Goal: Information Seeking & Learning: Check status

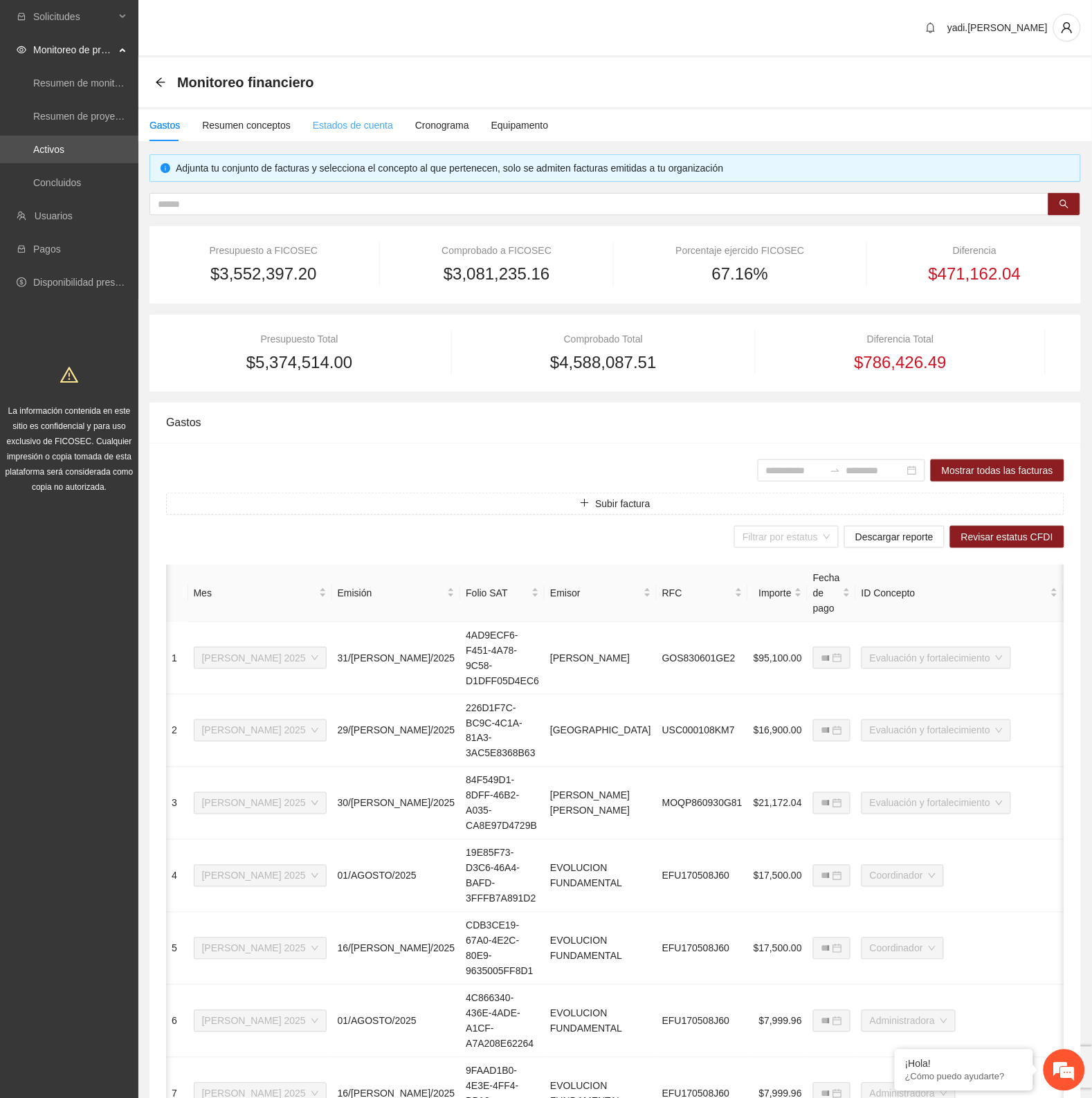
scroll to position [0, 33]
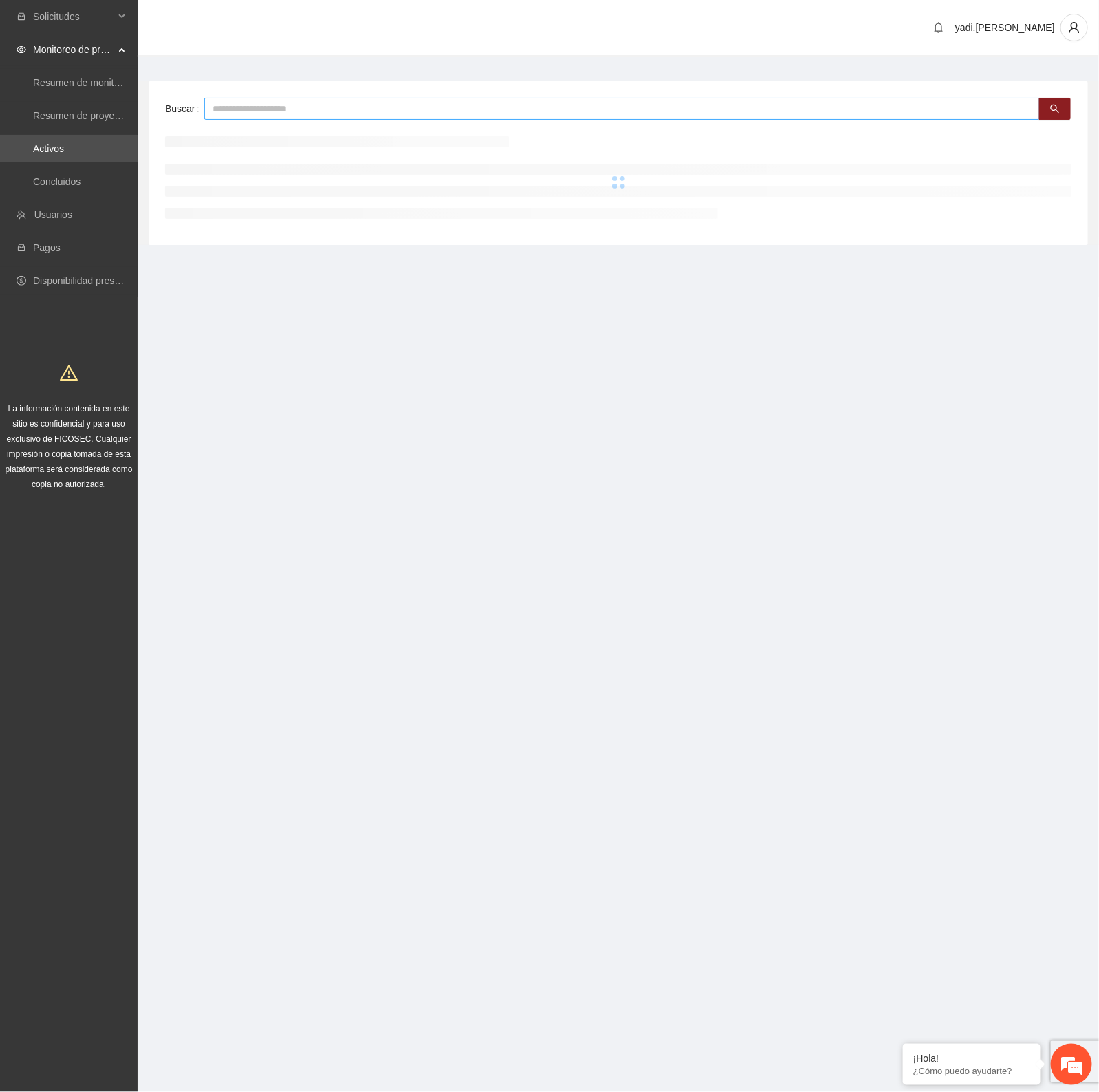
click at [279, 98] on input "text" at bounding box center [621, 109] width 835 height 22
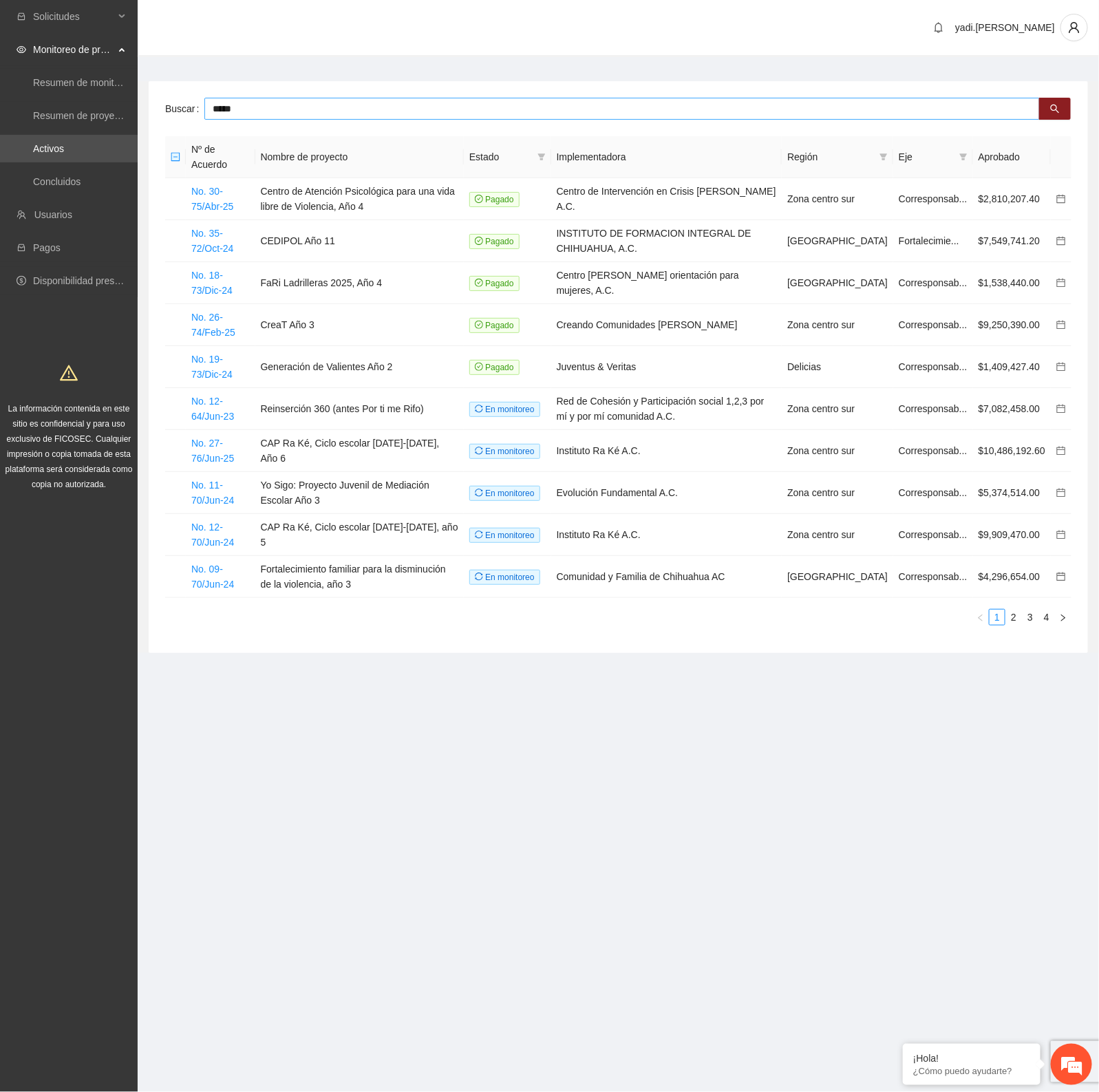
type input "*****"
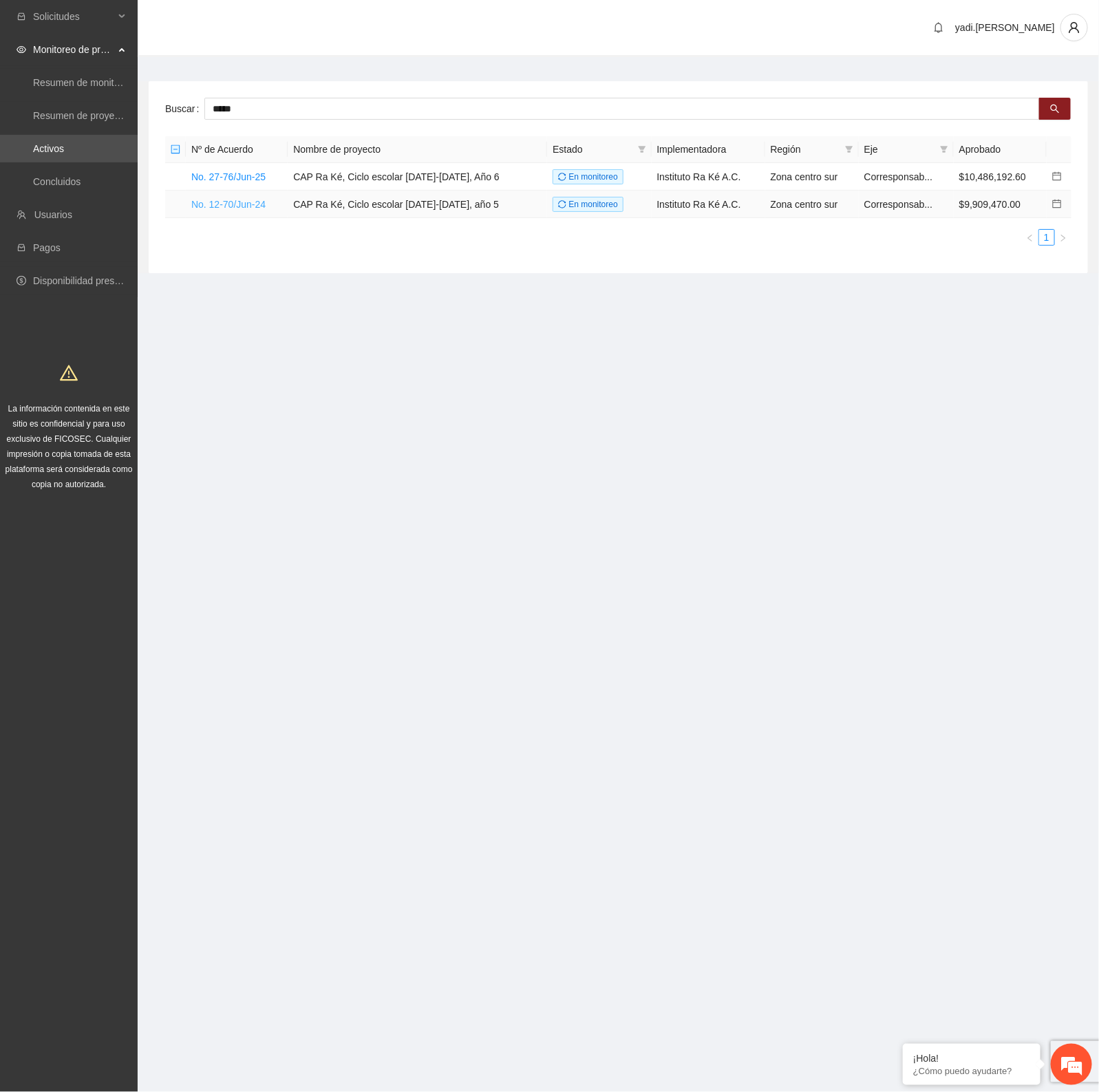
click at [246, 202] on link "No. 12-70/Jun-24" at bounding box center [229, 204] width 74 height 11
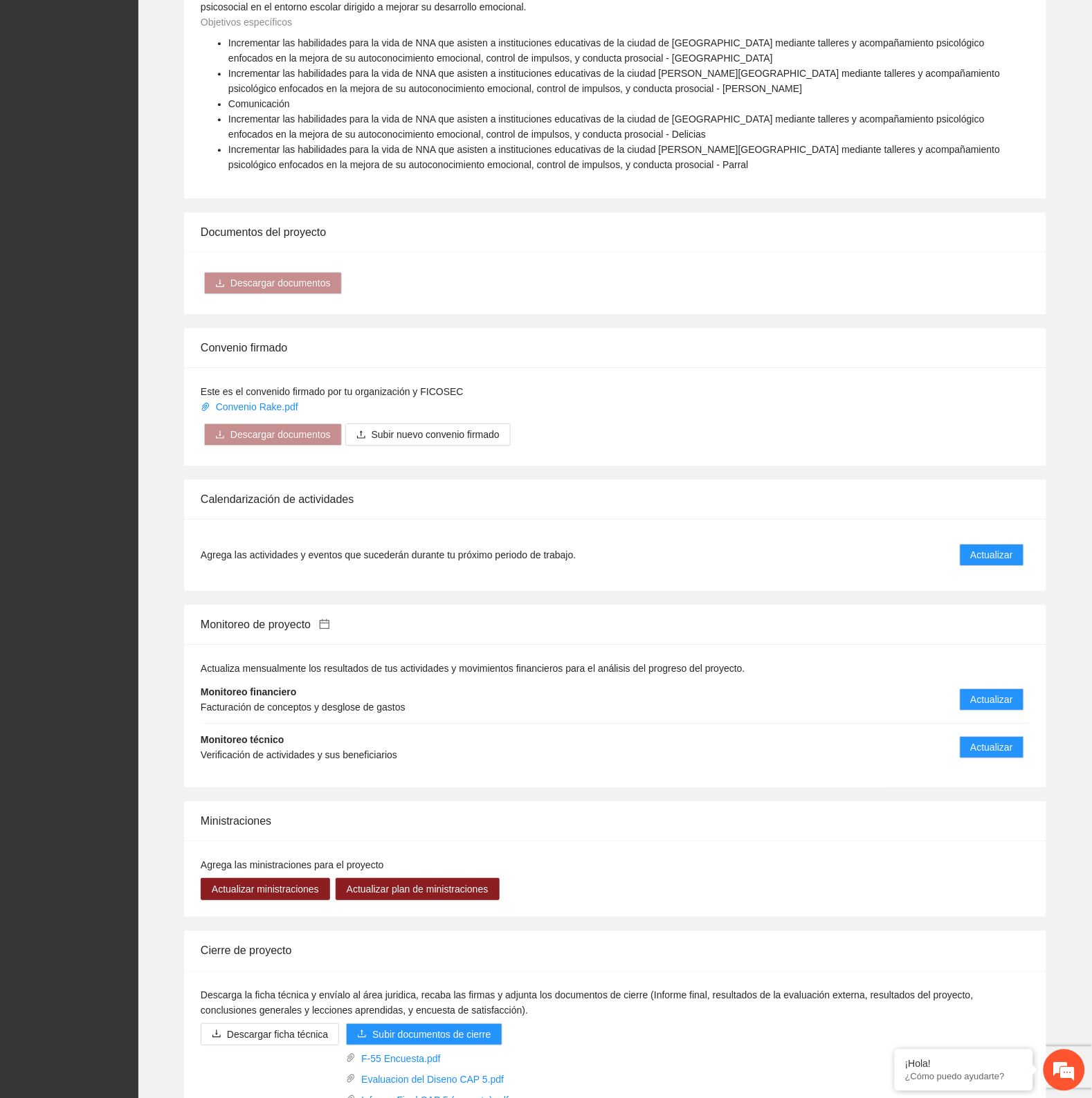
scroll to position [713, 0]
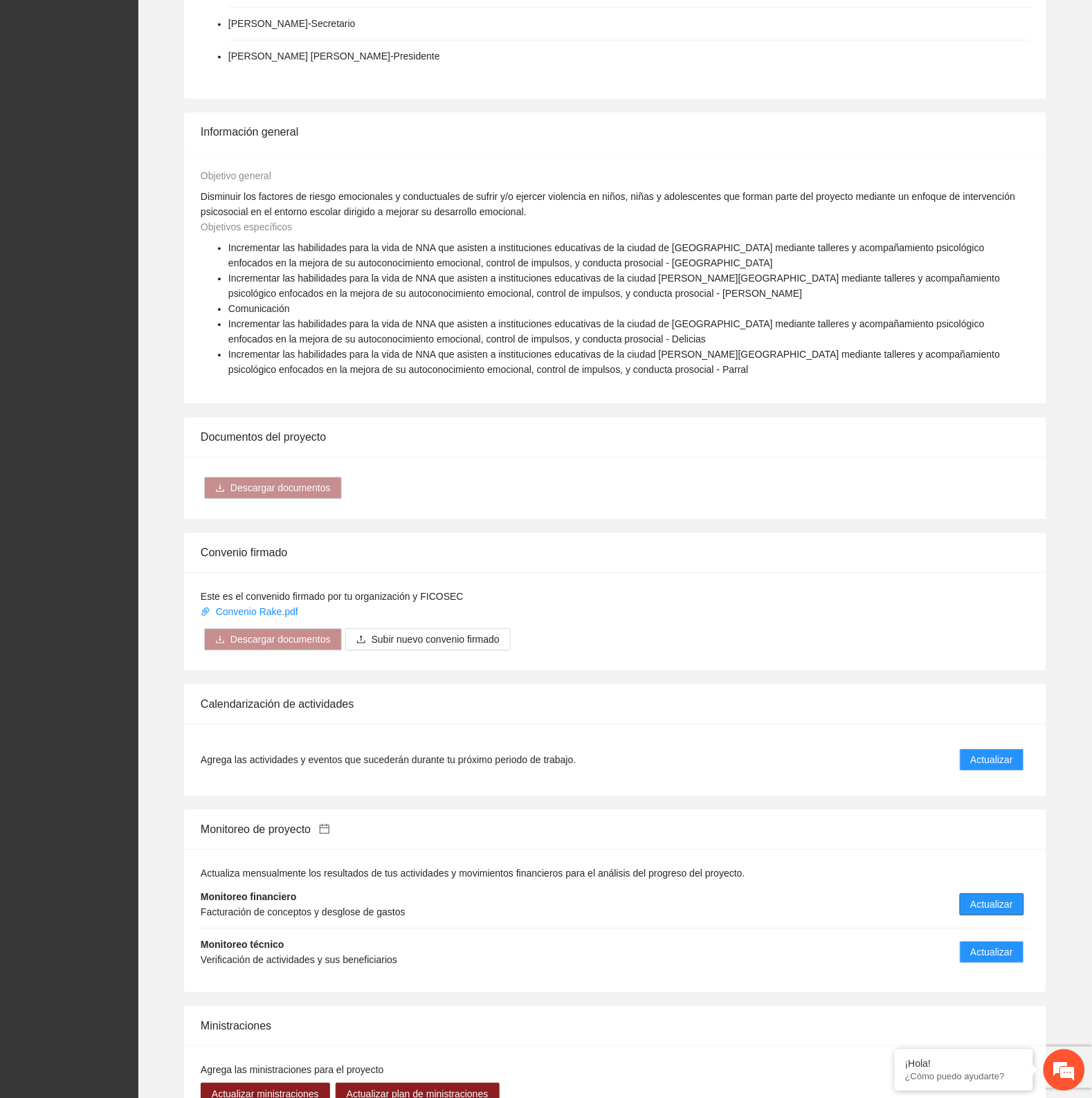
click at [1002, 898] on span "Actualizar" at bounding box center [992, 905] width 42 height 15
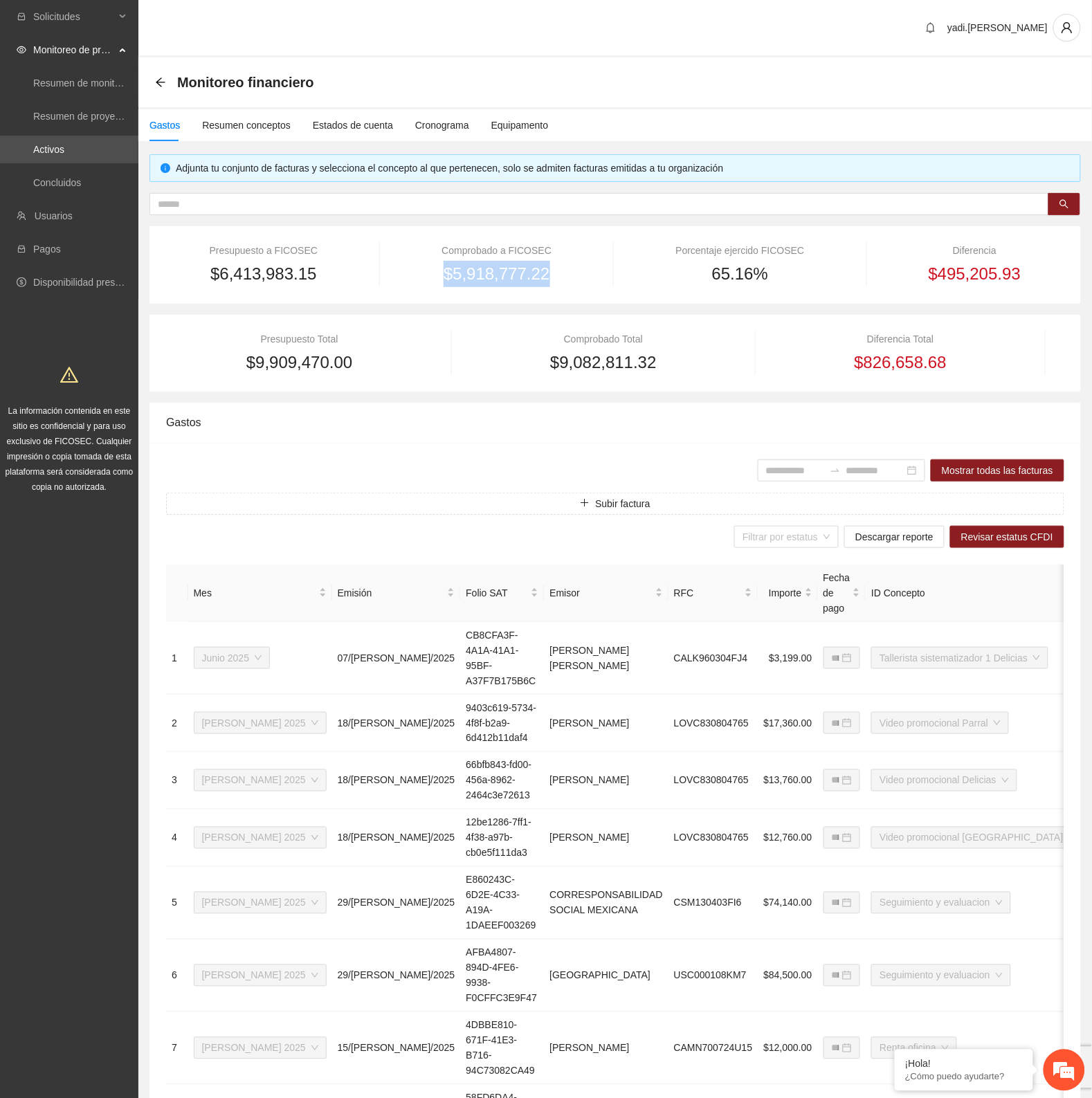
drag, startPoint x: 553, startPoint y: 274, endPoint x: 446, endPoint y: 281, distance: 107.2
click at [446, 281] on div "$5,918,777.22" at bounding box center [497, 274] width 196 height 26
drag, startPoint x: 659, startPoint y: 361, endPoint x: 553, endPoint y: 369, distance: 106.3
click at [553, 369] on div "$9,082,811.32" at bounding box center [603, 362] width 266 height 26
copy span "$9,082,811.32"
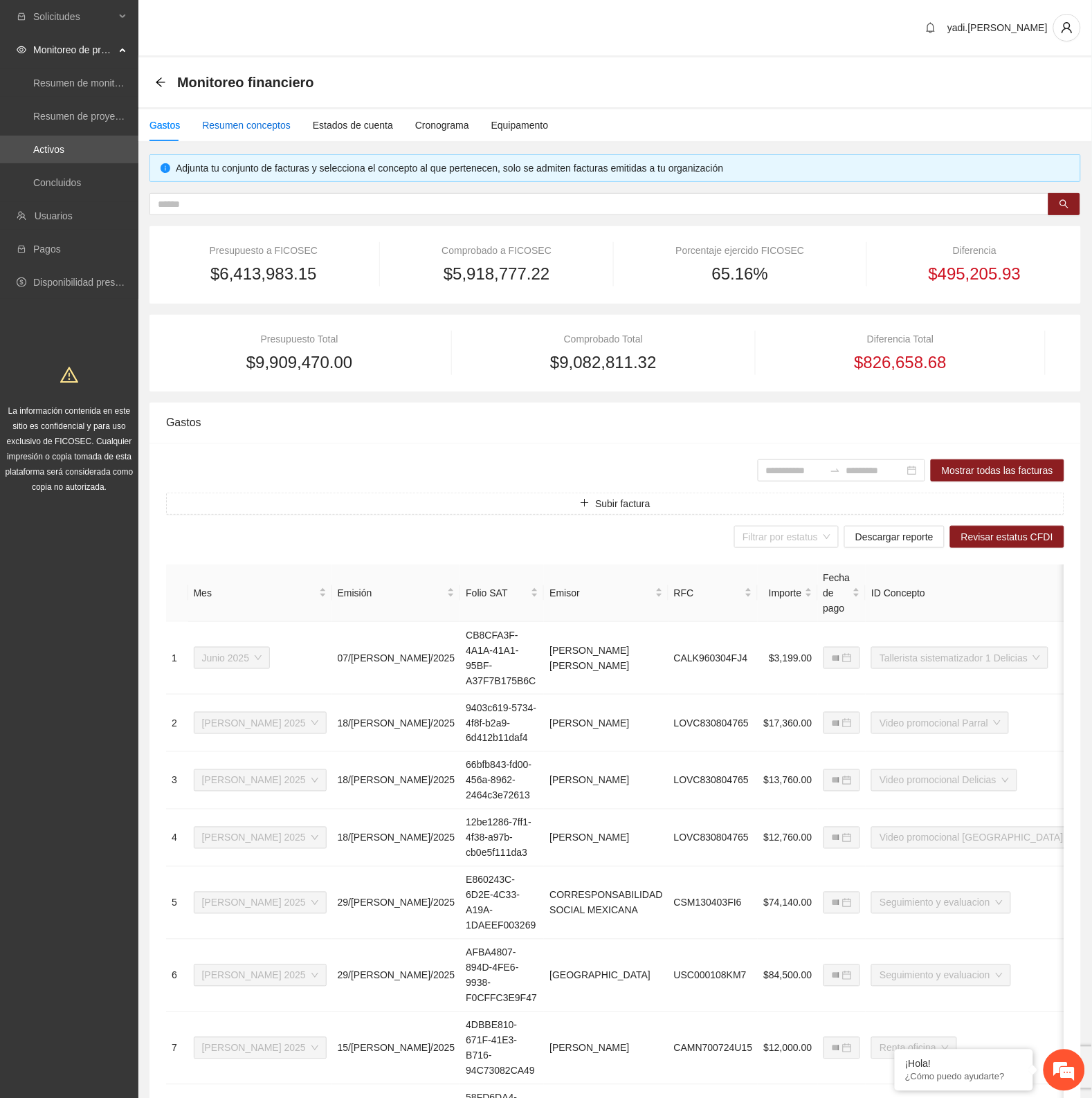
click at [240, 123] on div "Resumen conceptos" at bounding box center [246, 125] width 89 height 15
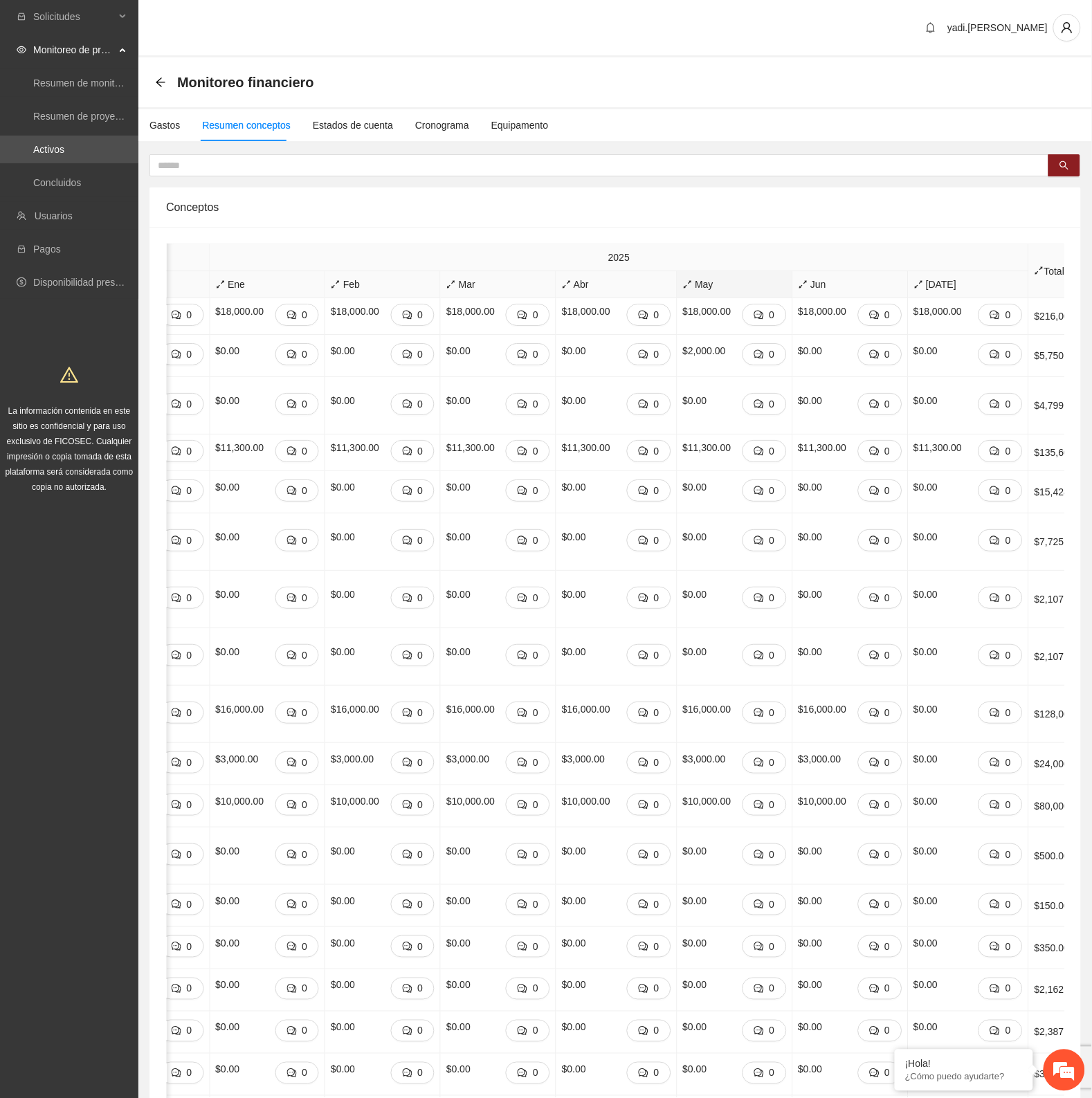
click at [690, 283] on span "May" at bounding box center [735, 284] width 104 height 15
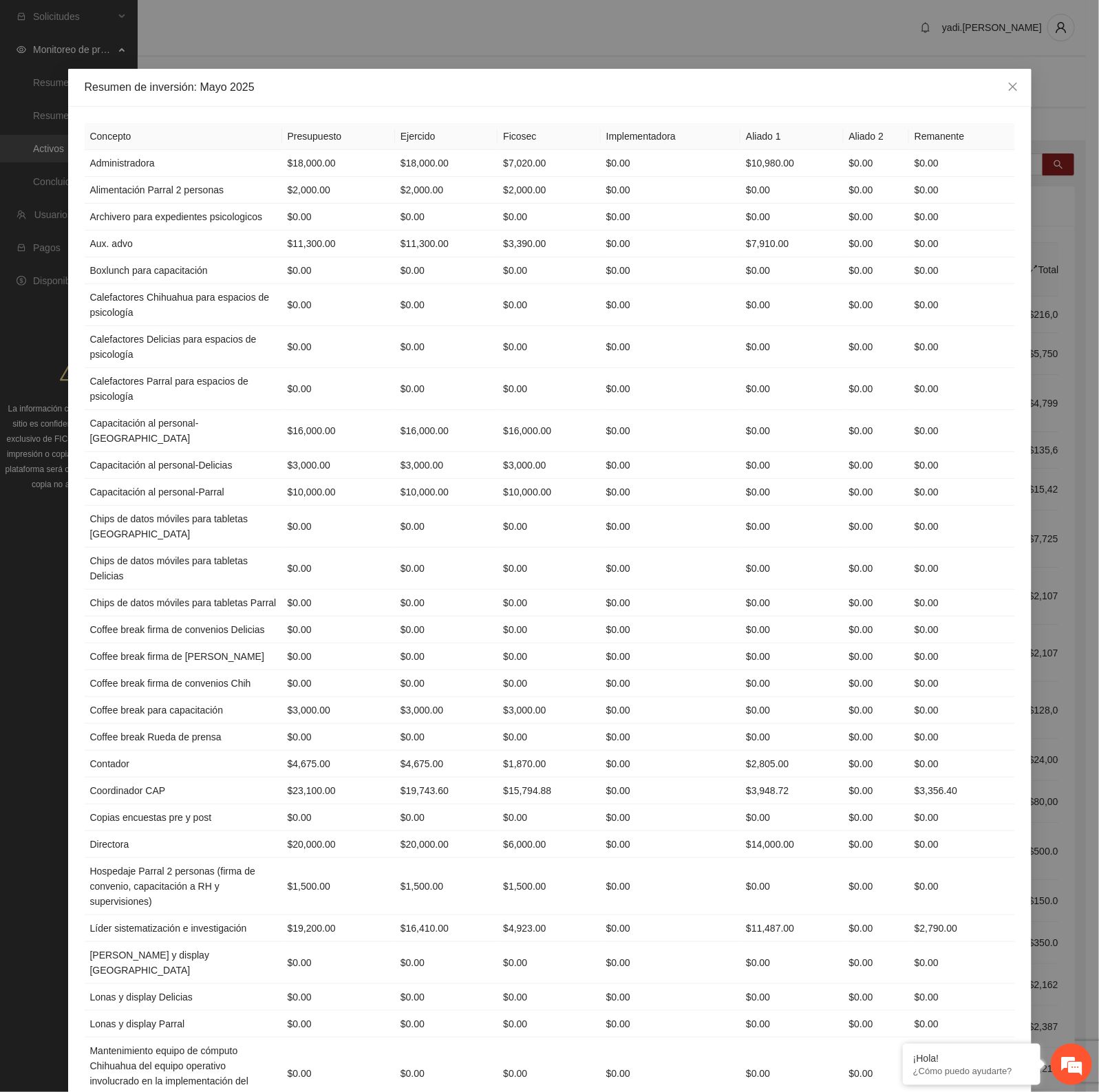
click at [87, 139] on th "Concepto" at bounding box center [183, 137] width 197 height 27
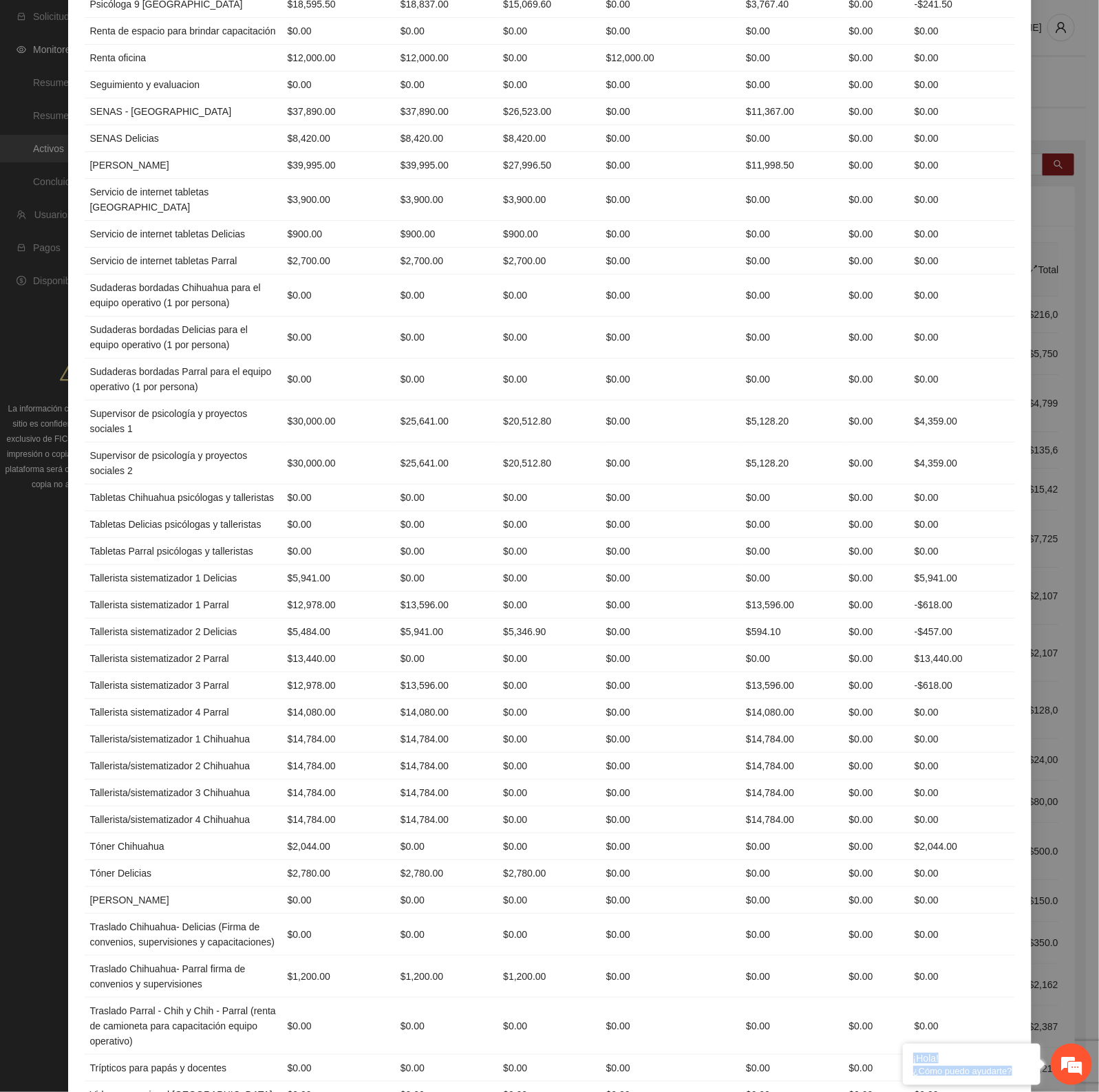
scroll to position [2211, 0]
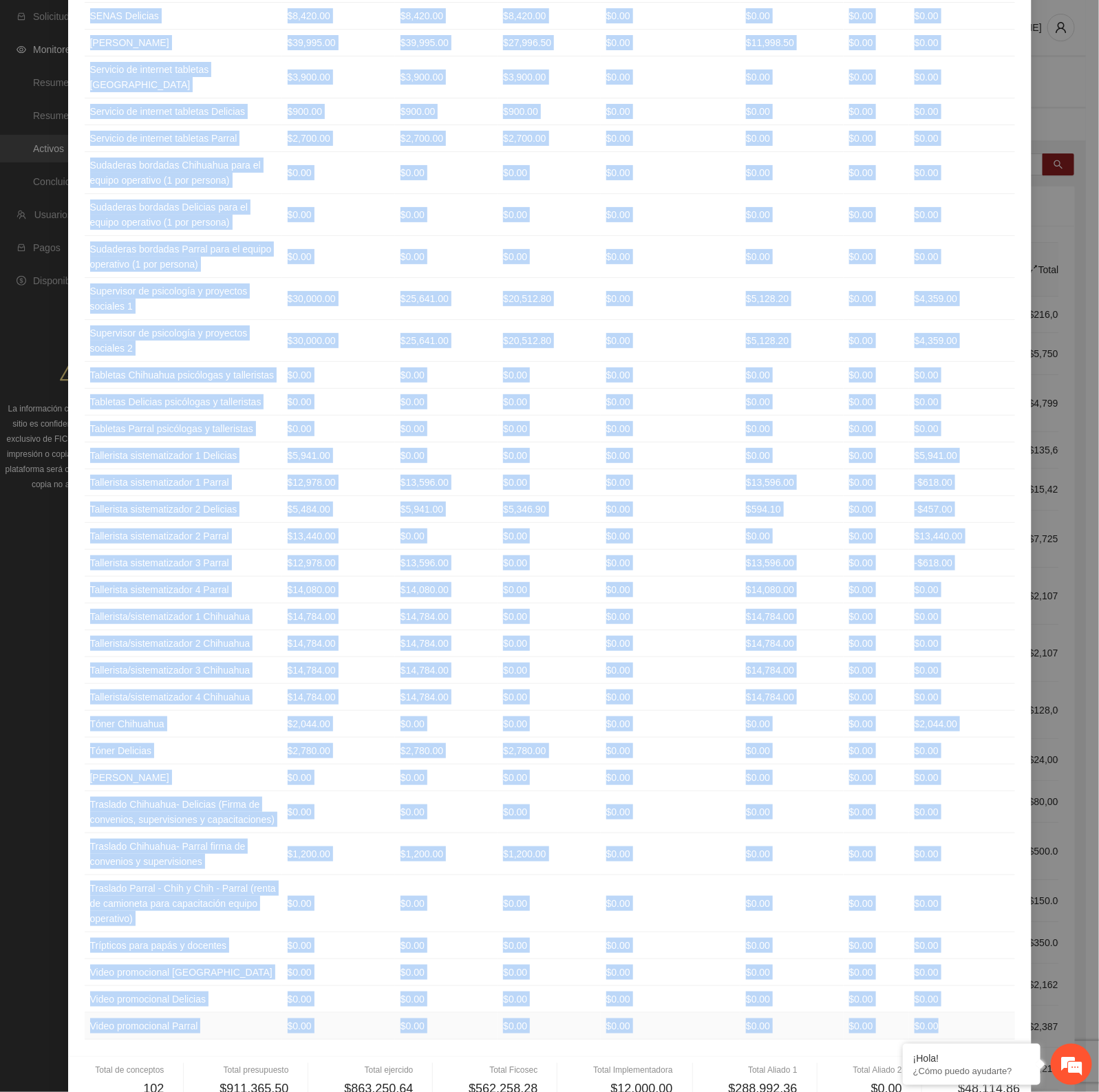
drag, startPoint x: 84, startPoint y: 138, endPoint x: 904, endPoint y: 955, distance: 1157.5
copy table "Loremips Dolorsitame Consecte Adipisc Elitseddoeiusm Tempor 5 Incidi 7 Utlabore…"
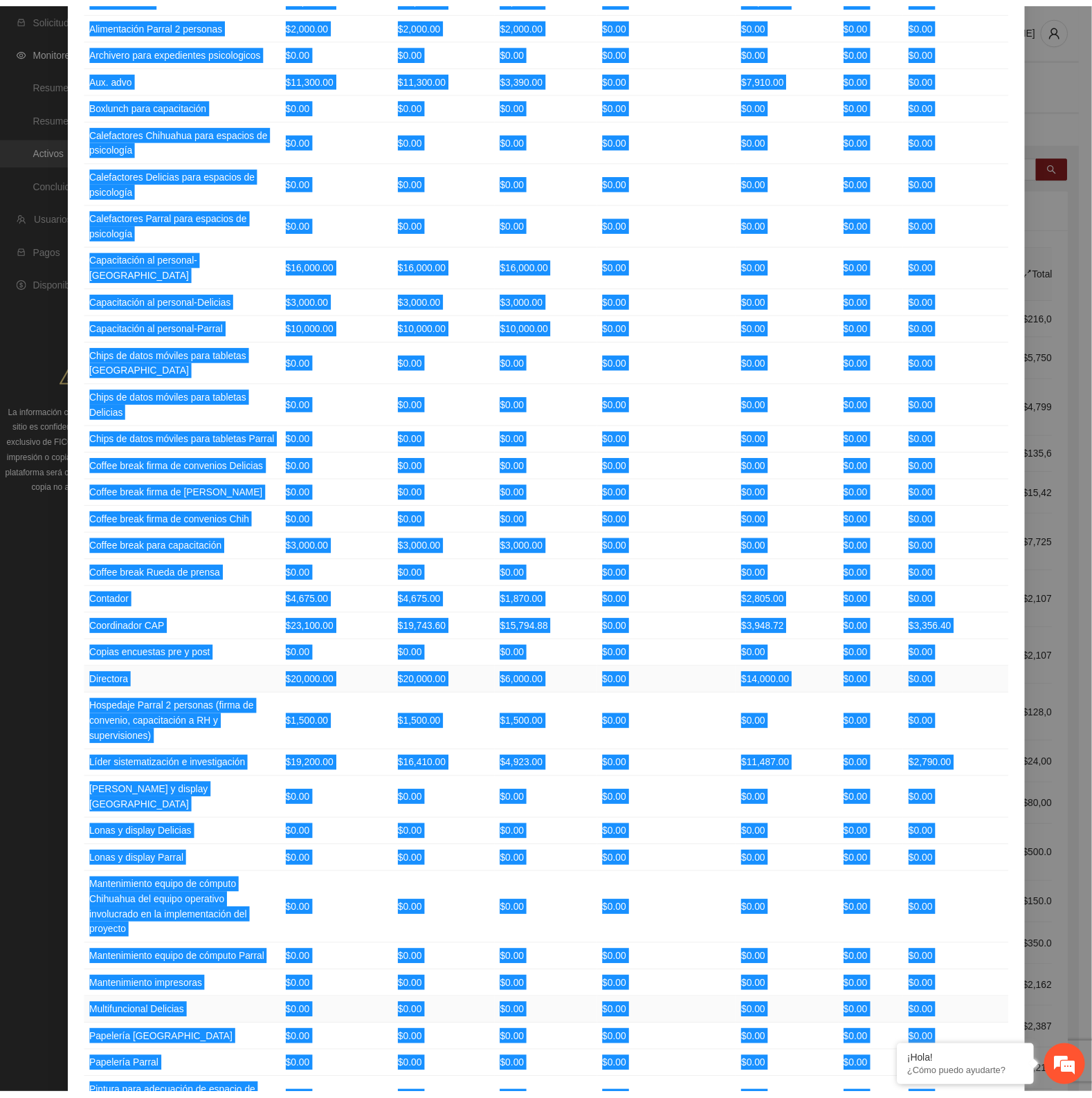
scroll to position [0, 0]
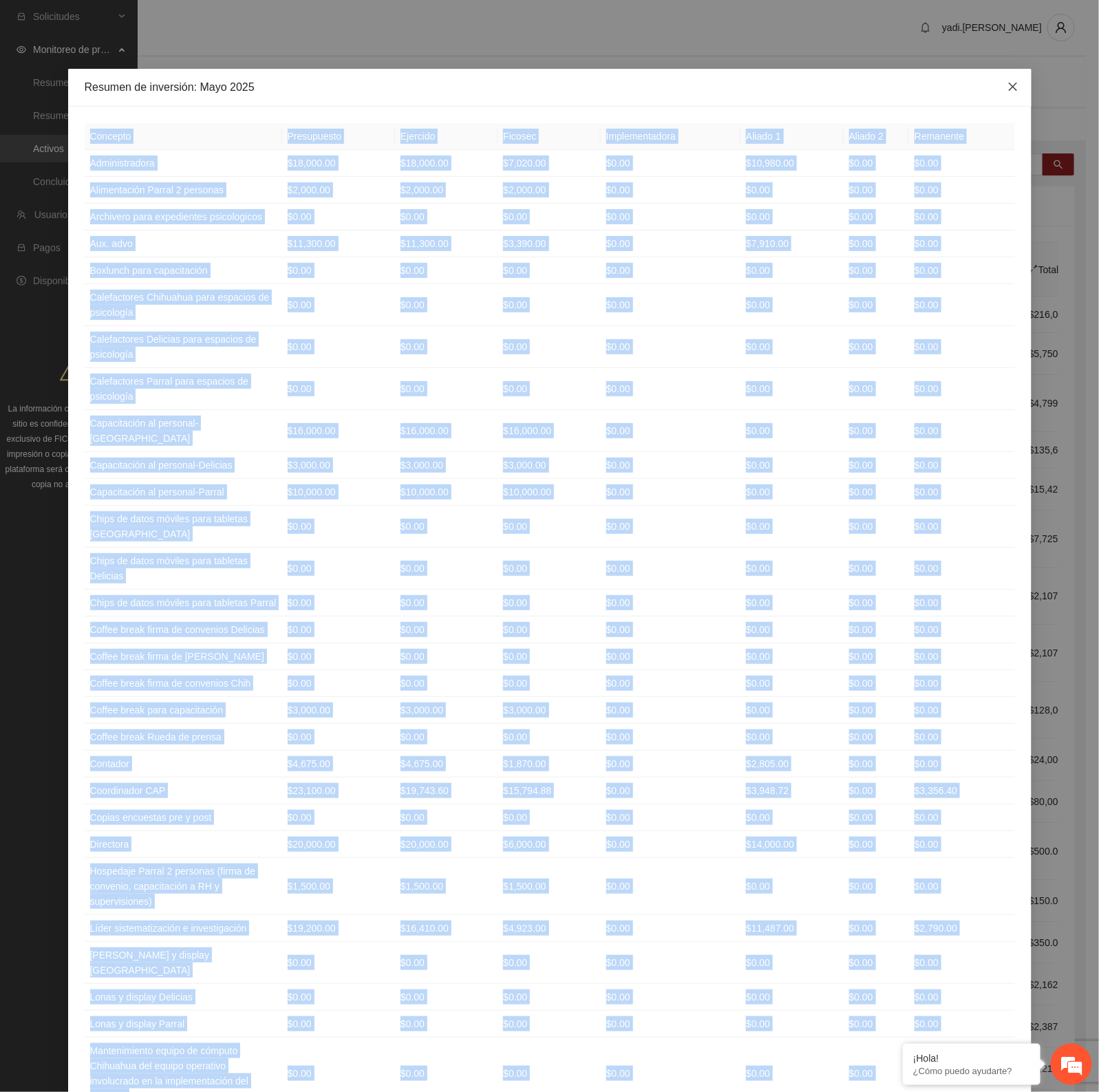
click at [1007, 88] on icon "close" at bounding box center [1012, 87] width 11 height 11
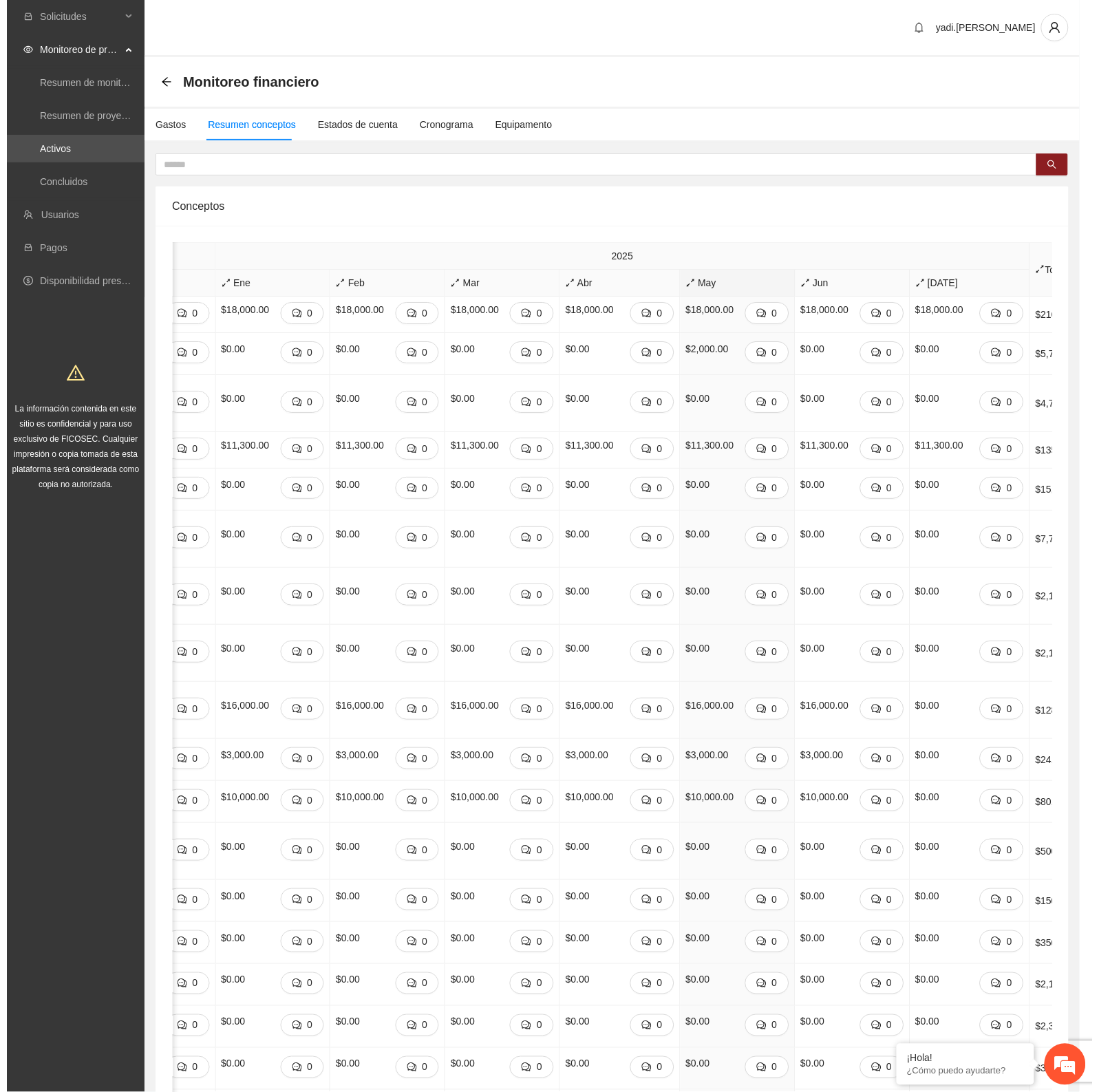
scroll to position [0, 638]
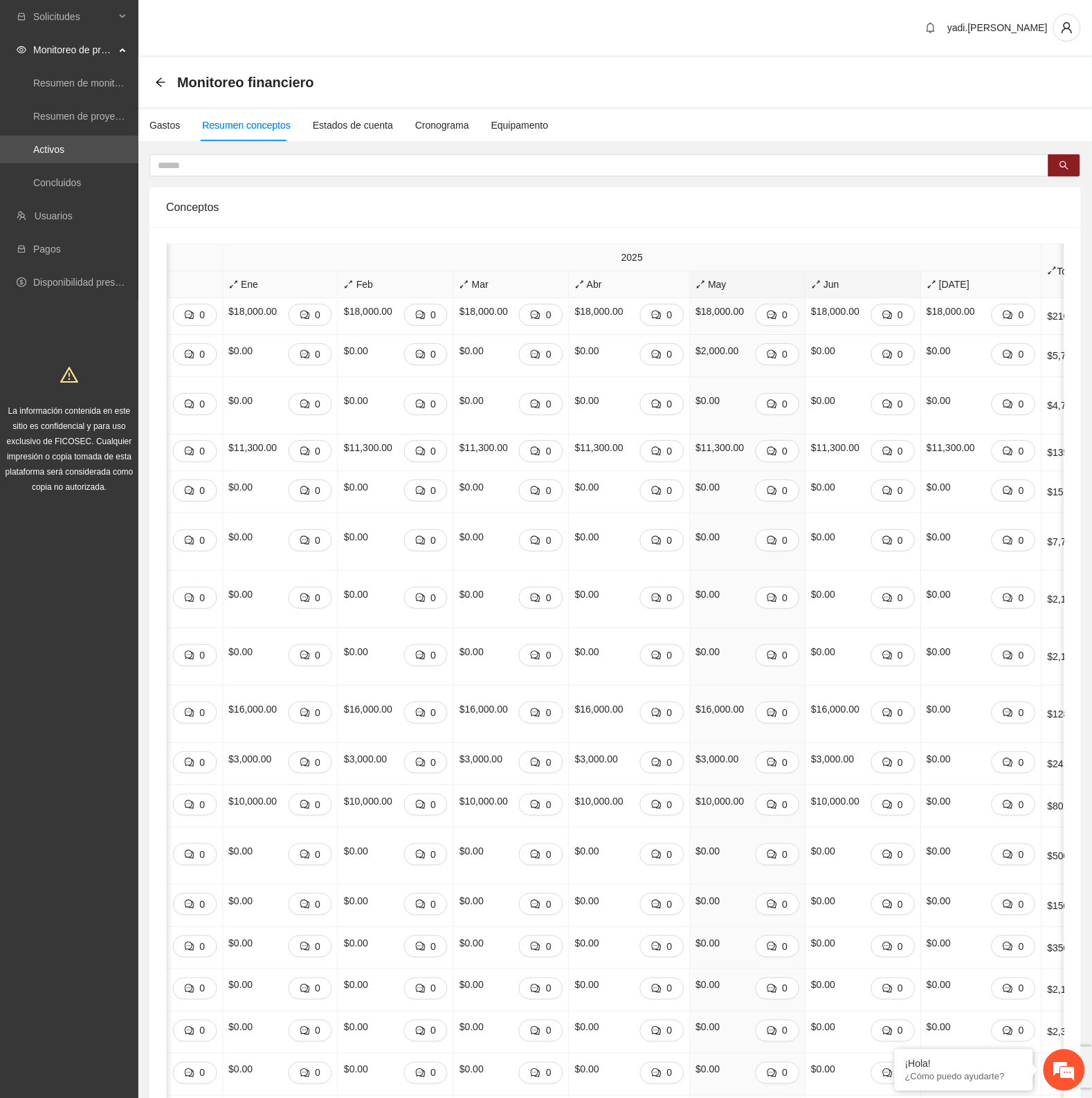
click at [812, 281] on span "Jun" at bounding box center [864, 284] width 104 height 15
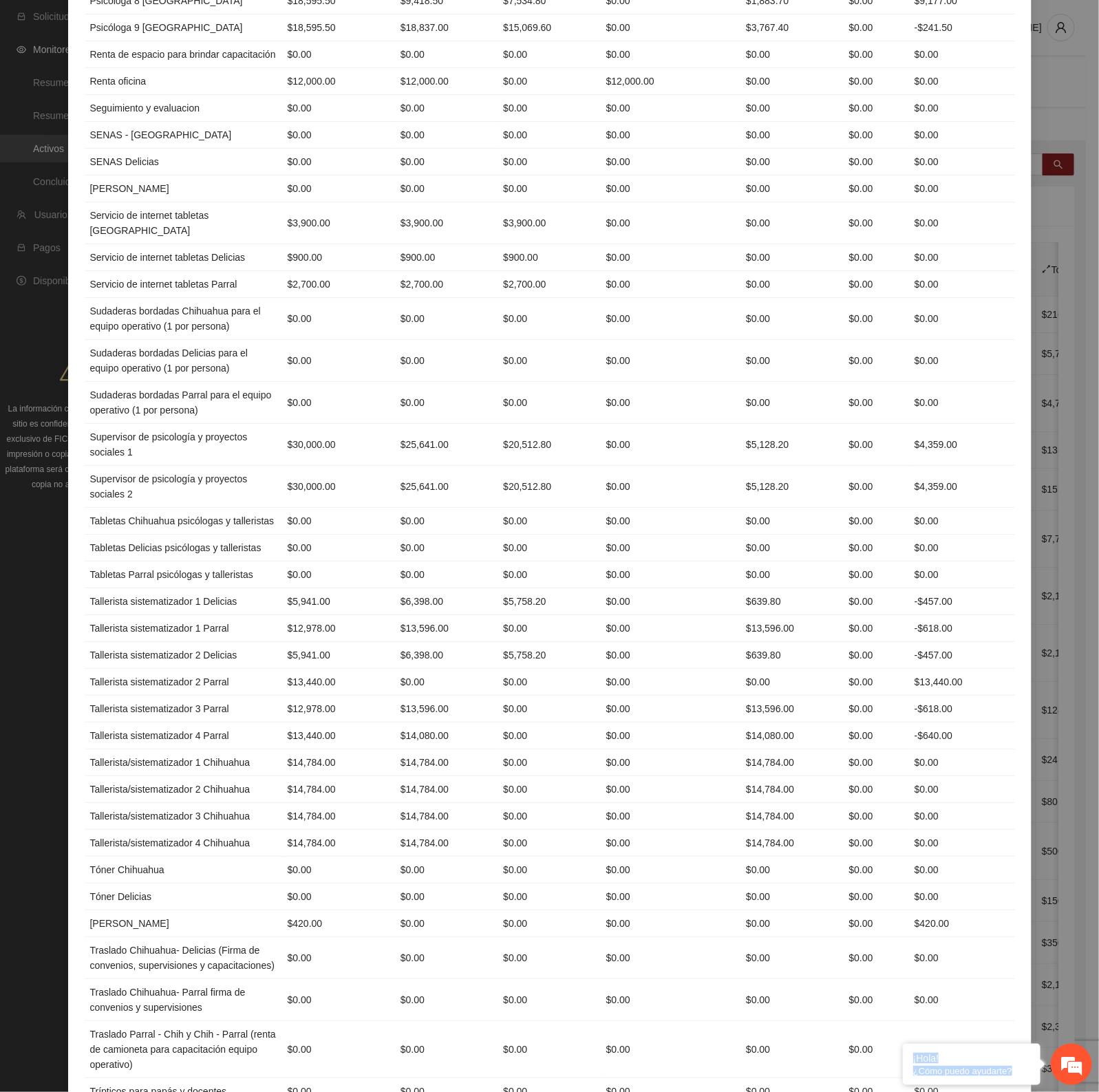
scroll to position [2211, 0]
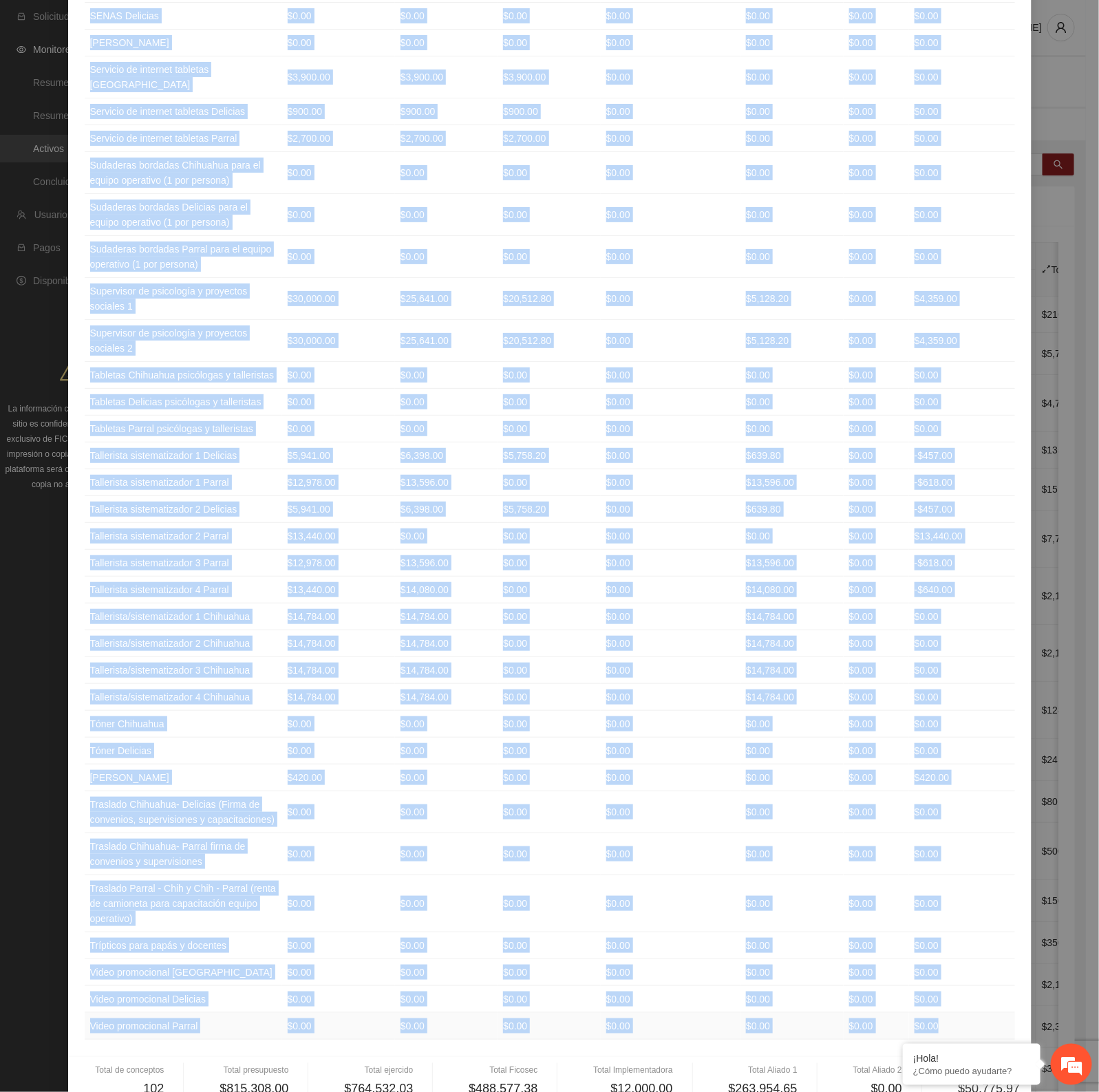
drag, startPoint x: 83, startPoint y: 138, endPoint x: 927, endPoint y: 986, distance: 1196.4
copy table "Loremips Dolorsitame Consecte Adipisc Elitseddoeiusm Tempor 6 Incidi 9 Utlabore…"
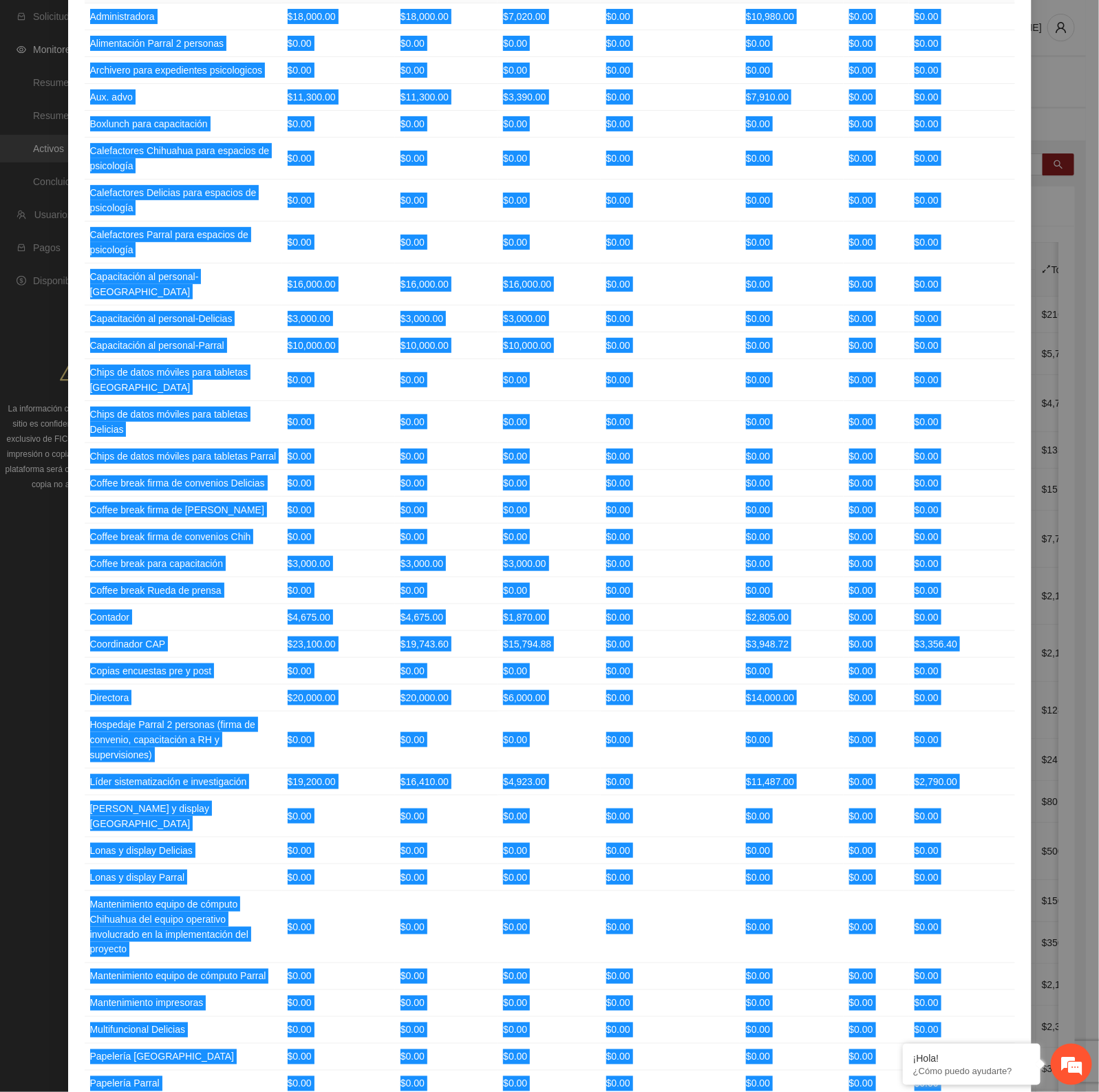
scroll to position [0, 0]
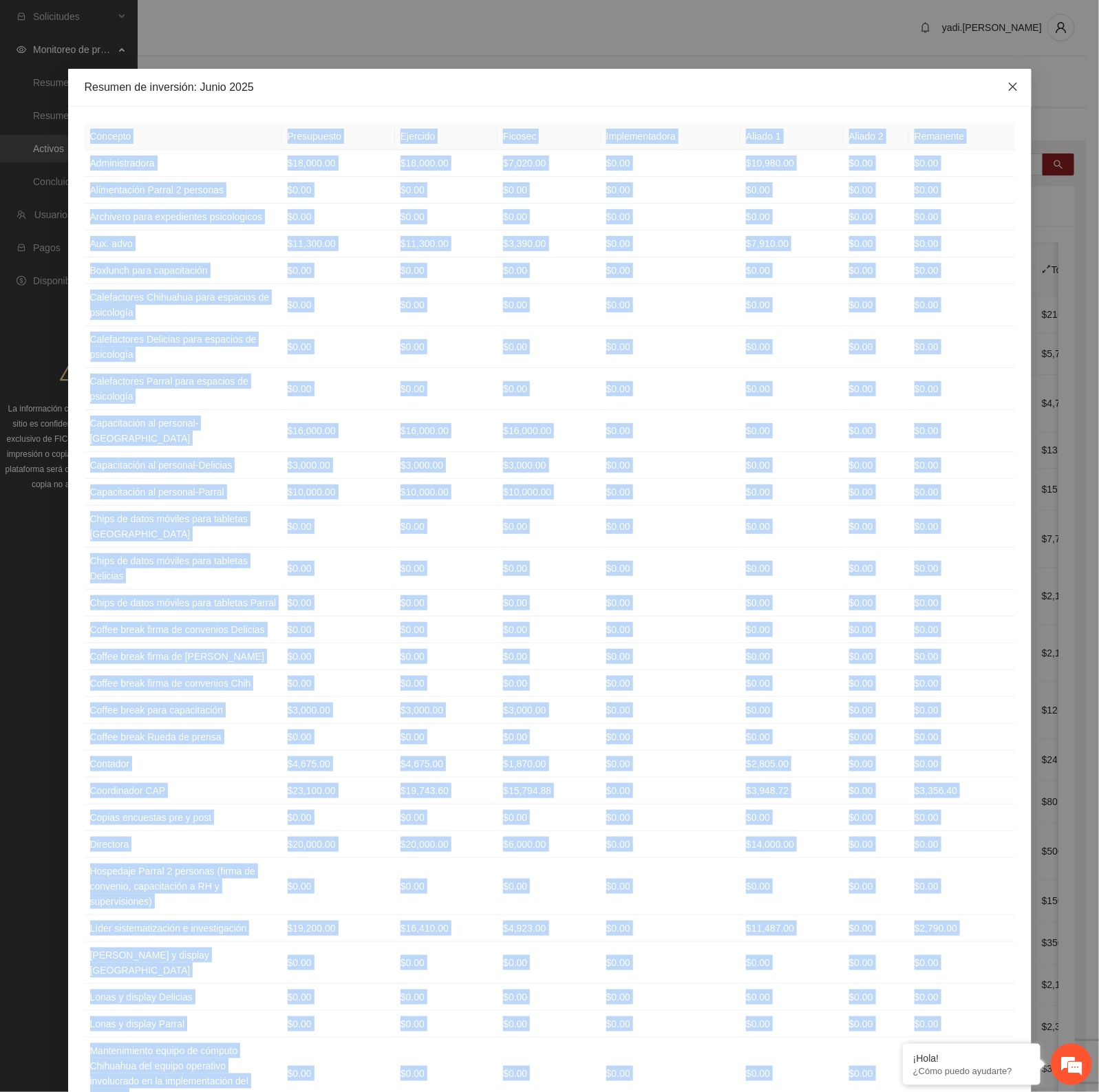
click at [1012, 88] on span "Close" at bounding box center [1012, 87] width 37 height 37
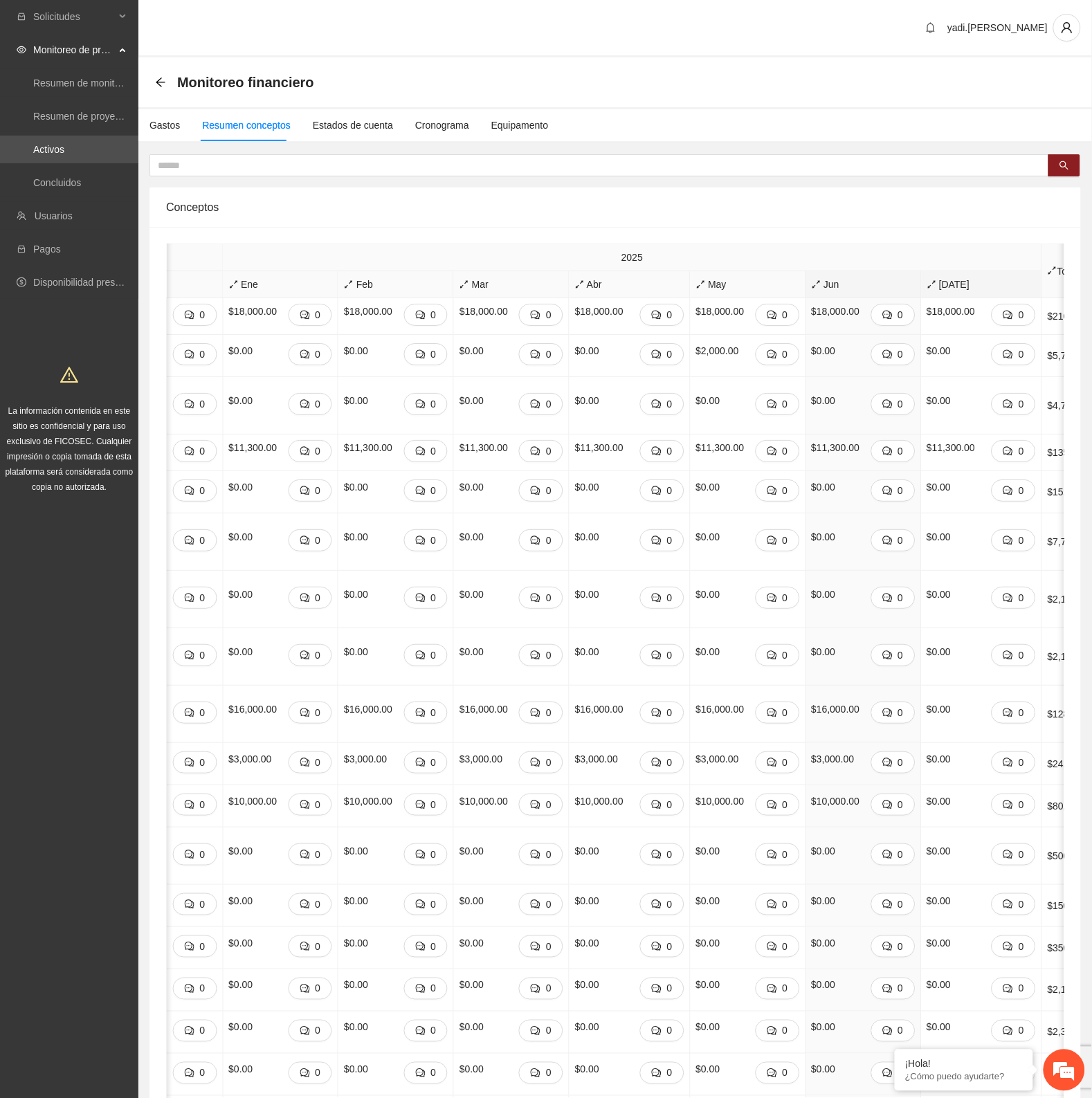
click at [928, 285] on span "[DATE]" at bounding box center [982, 284] width 109 height 15
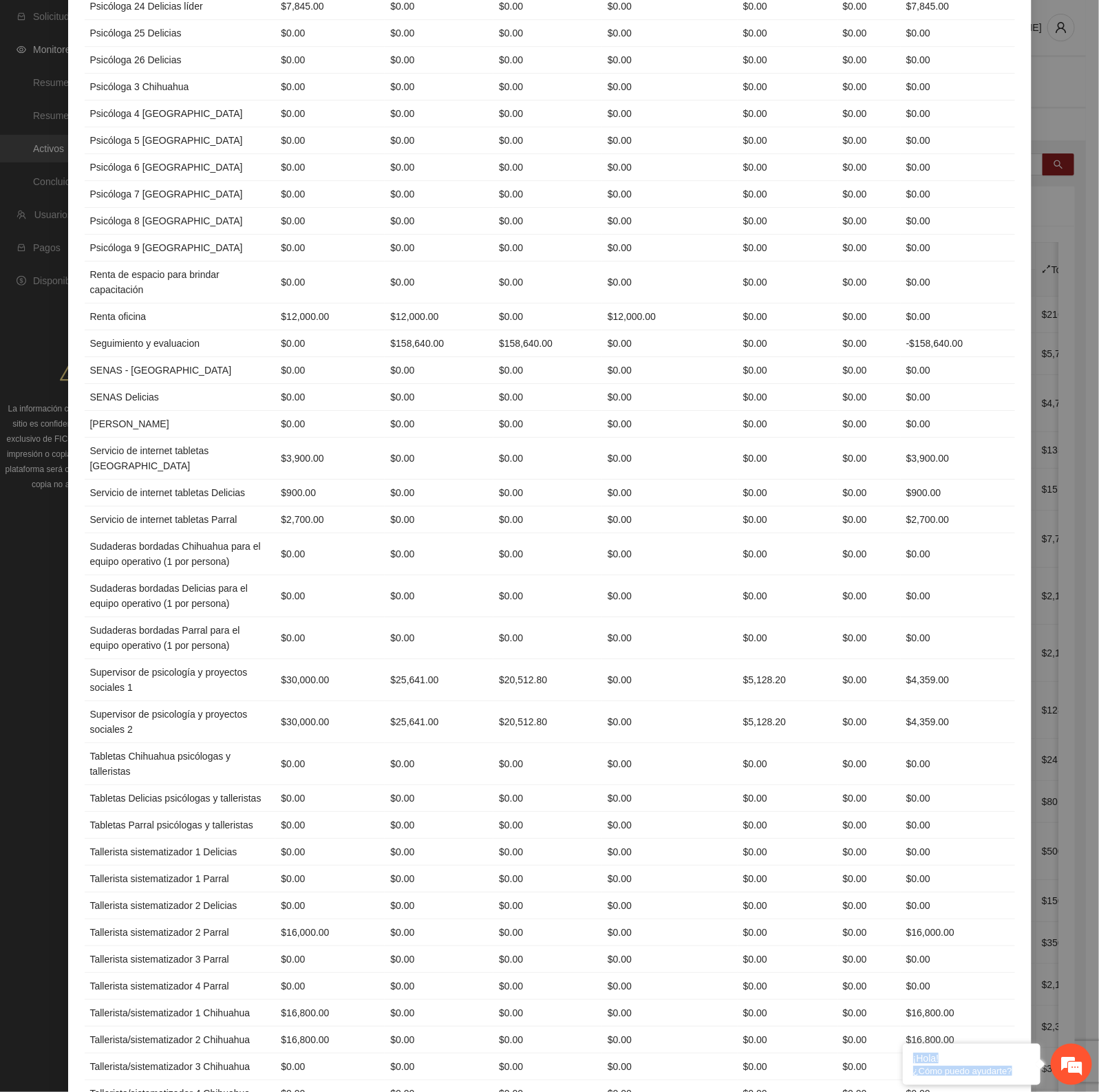
scroll to position [2242, 0]
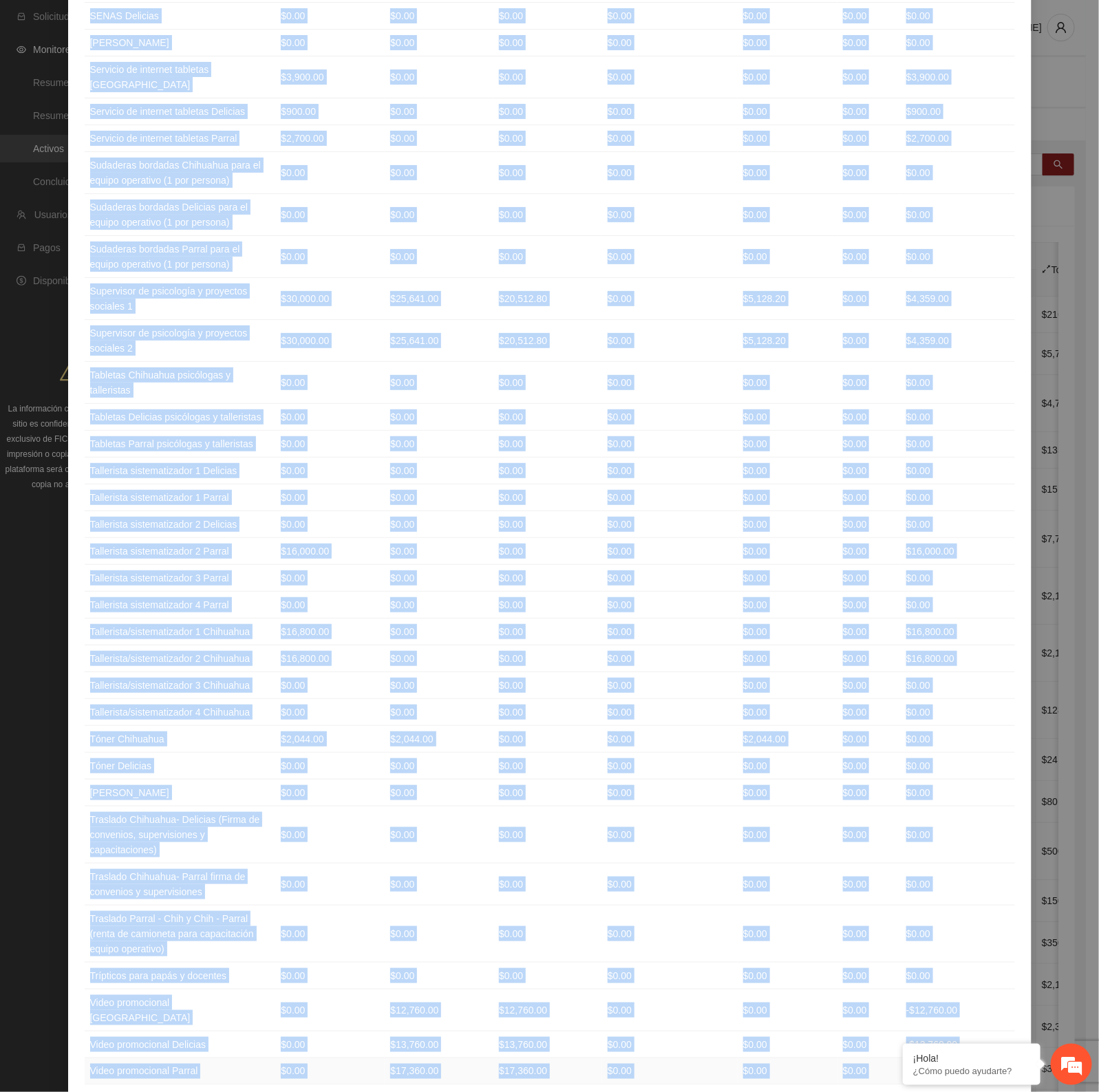
drag, startPoint x: 84, startPoint y: 135, endPoint x: 964, endPoint y: 1006, distance: 1238.2
copy table "Loremips Dolorsitame Consecte Adipisc Elitseddoeiusm Tempor 1 Incidi 7 Utlabore…"
